Goal: Transaction & Acquisition: Download file/media

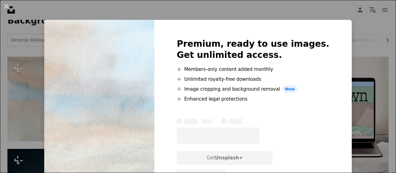
scroll to position [114, 0]
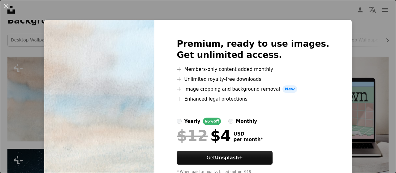
click at [333, 70] on div "Premium, ready to use images. Get unlimited access. A plus sign Members-only co…" at bounding box center [253, 109] width 197 height 178
click at [339, 76] on div "An X shape Premium, ready to use images. Get unlimited access. A plus sign Memb…" at bounding box center [198, 86] width 396 height 173
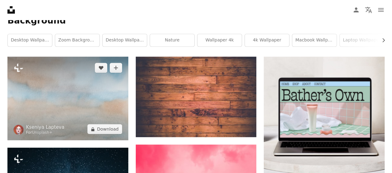
click at [59, 57] on img at bounding box center [67, 99] width 121 height 84
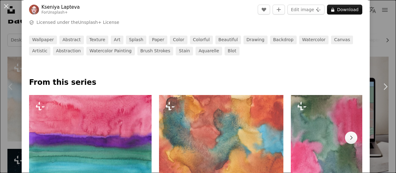
scroll to position [321, 0]
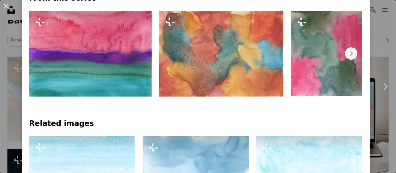
click at [95, 87] on img at bounding box center [90, 54] width 123 height 86
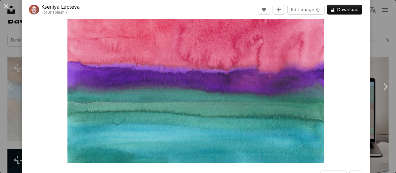
scroll to position [16, 0]
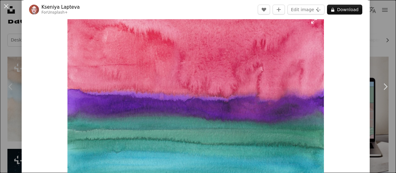
click at [247, 97] on img "Zoom in on this image" at bounding box center [196, 101] width 257 height 180
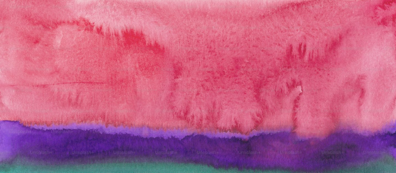
scroll to position [49, 0]
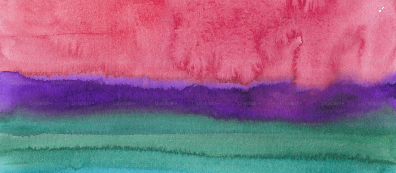
click at [254, 97] on img "Zoom out on this image" at bounding box center [198, 89] width 397 height 278
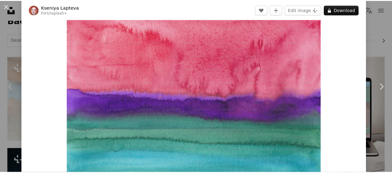
scroll to position [27, 0]
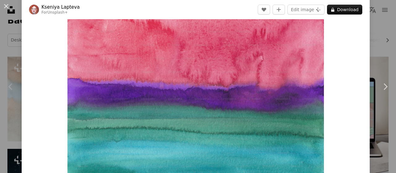
click at [374, 124] on div "An X shape Chevron left Chevron right [PERSON_NAME] For Unsplash+ A heart A plu…" at bounding box center [198, 86] width 396 height 173
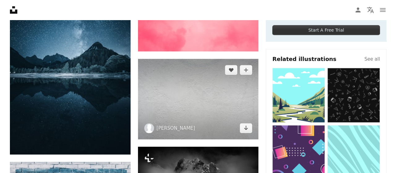
scroll to position [244, 0]
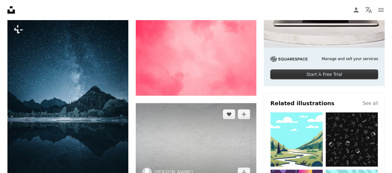
click at [211, 103] on img at bounding box center [196, 143] width 121 height 81
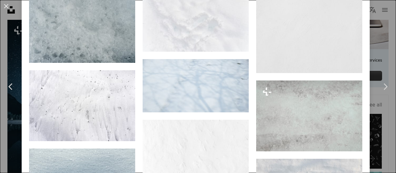
scroll to position [521, 0]
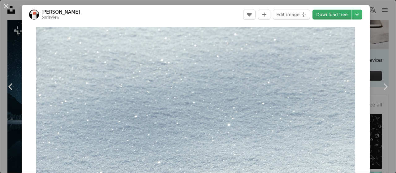
click at [328, 13] on link "Download free" at bounding box center [332, 15] width 39 height 10
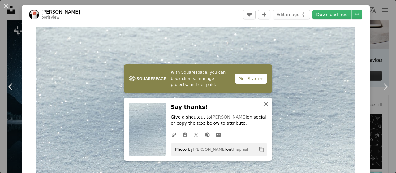
click at [263, 106] on icon "An X shape" at bounding box center [266, 103] width 7 height 7
